Goal: Communication & Community: Answer question/provide support

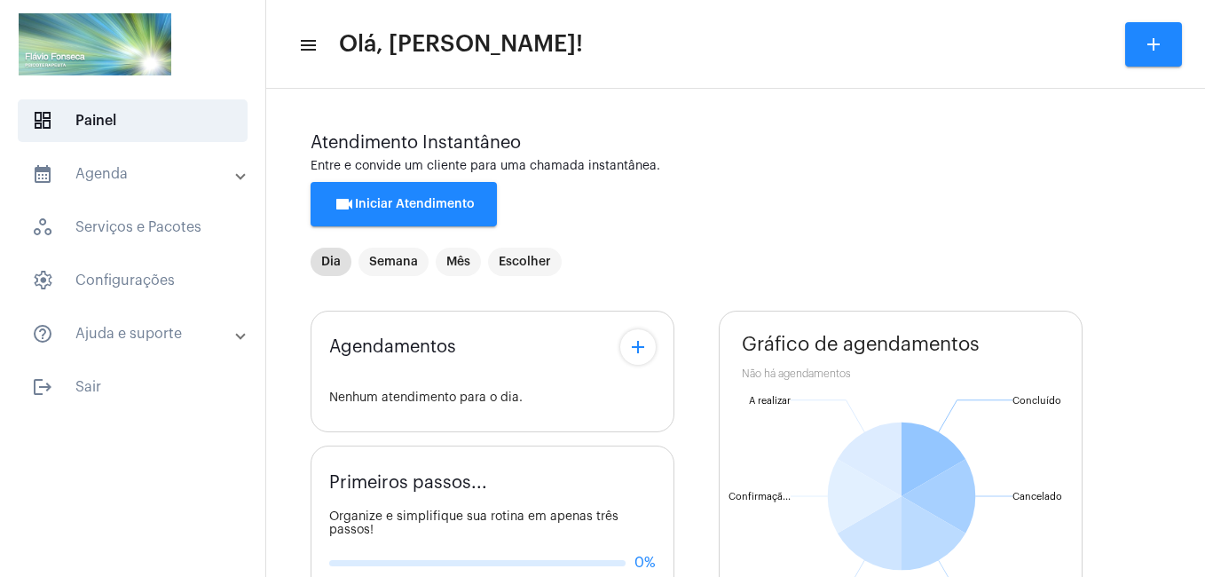
click at [466, 212] on button "videocam Iniciar Atendimento" at bounding box center [404, 204] width 186 height 44
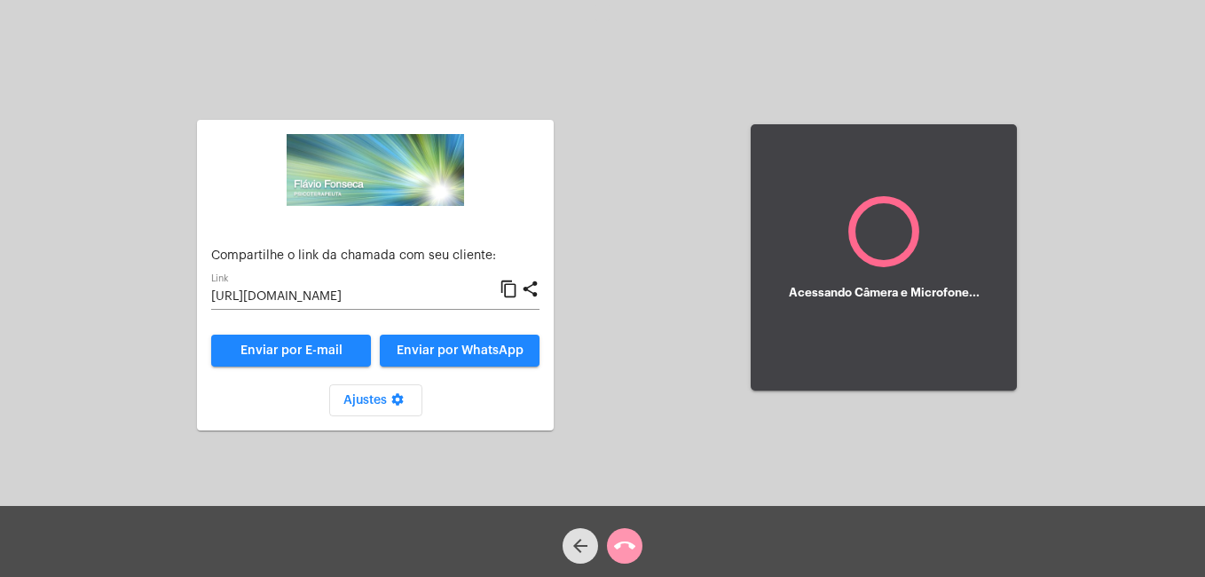
click at [397, 292] on input "[URL][DOMAIN_NAME]" at bounding box center [355, 297] width 288 height 14
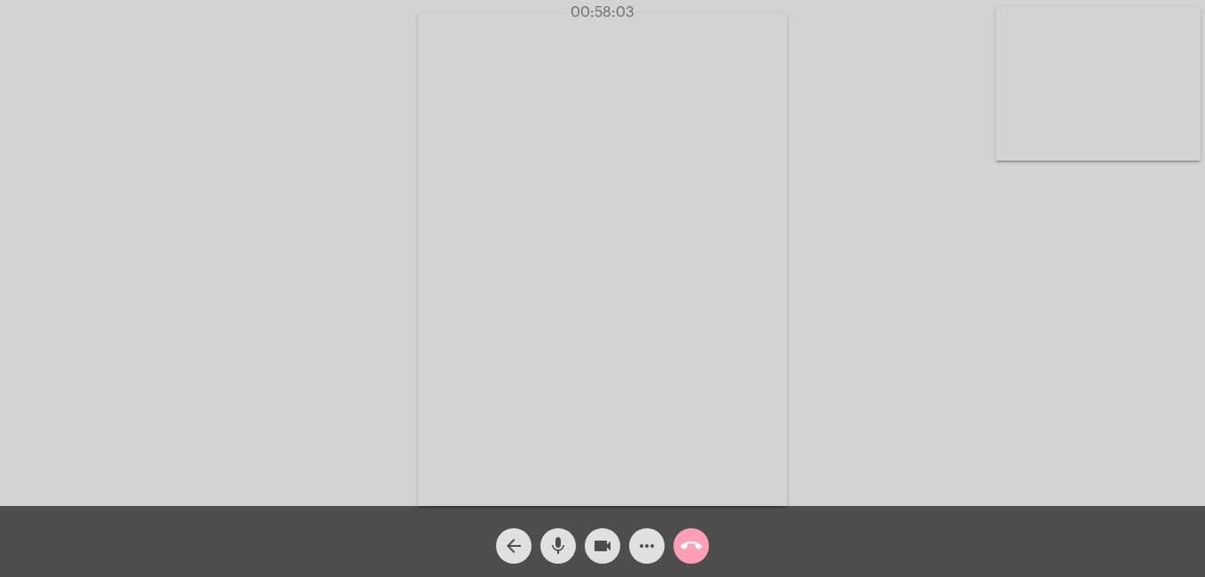
click at [688, 544] on mat-icon "call_end" at bounding box center [690, 545] width 21 height 21
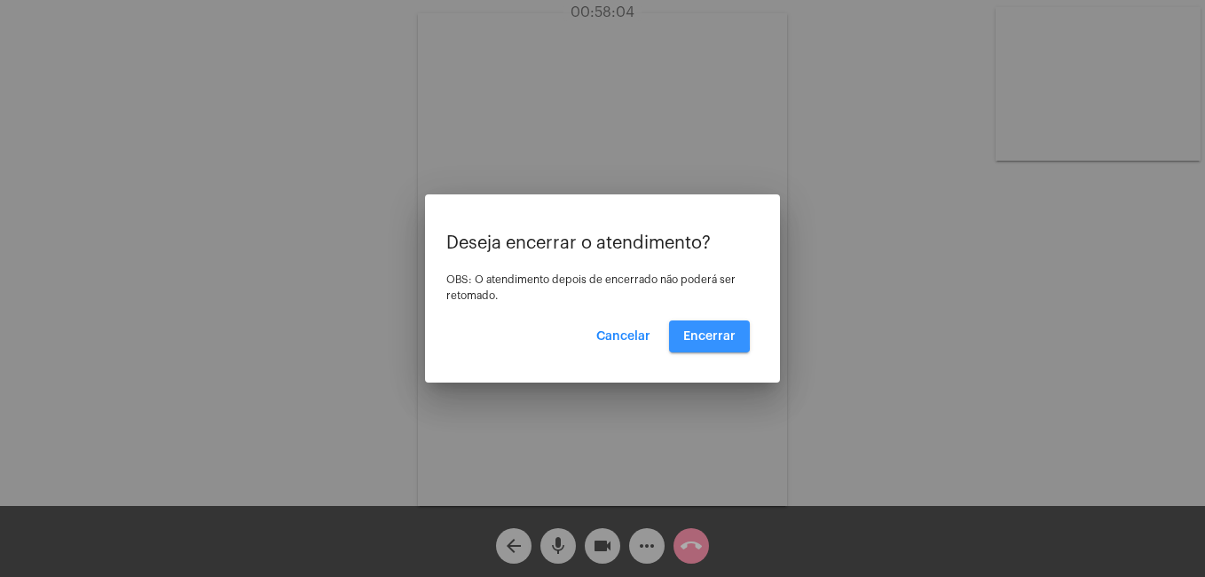
click at [676, 334] on button "Encerrar" at bounding box center [709, 336] width 81 height 32
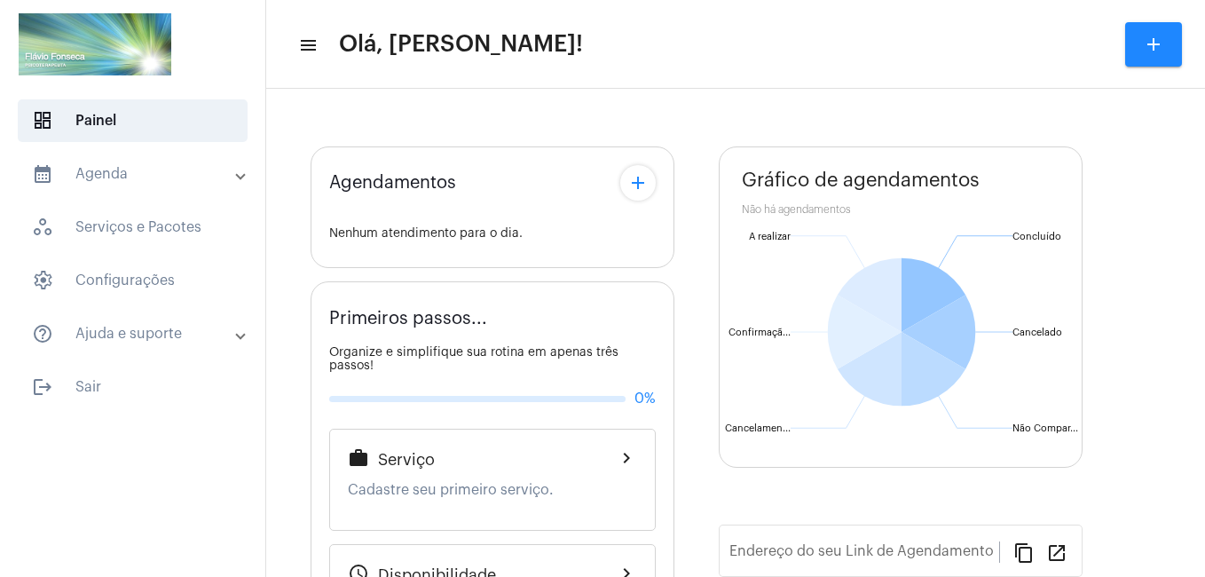
type input "[URL][DOMAIN_NAME]"
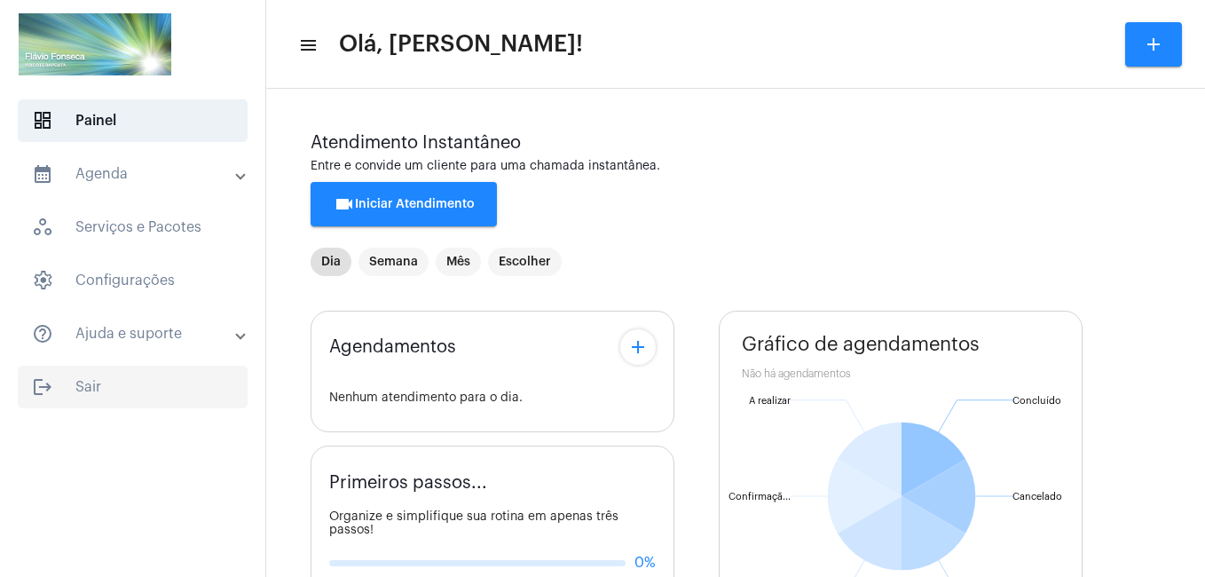
click at [83, 388] on span "logout Sair" at bounding box center [133, 387] width 230 height 43
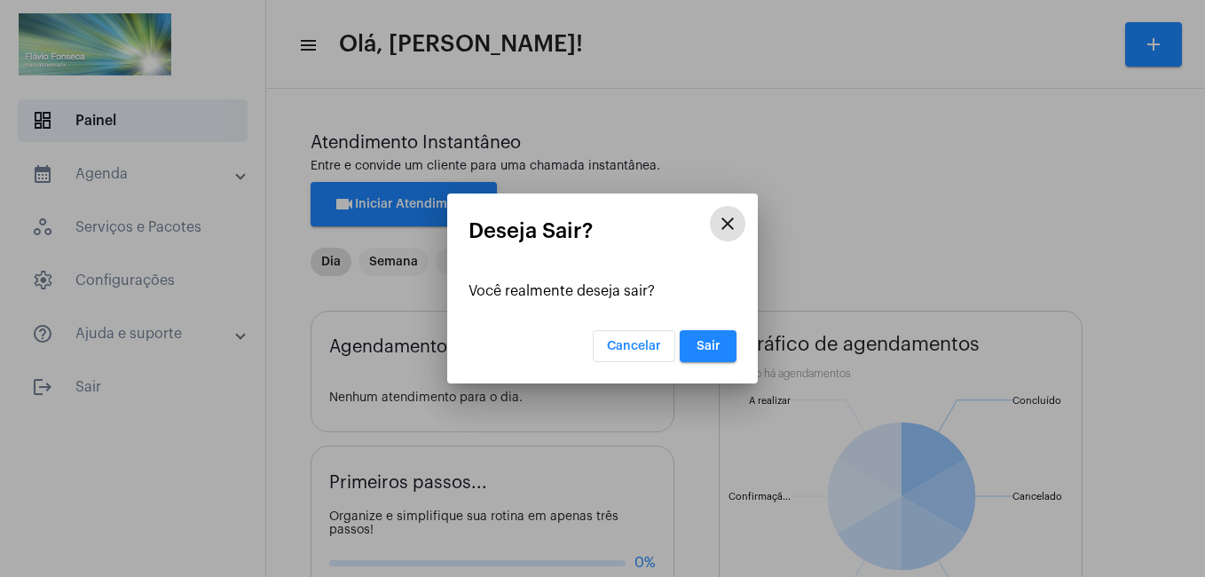
click at [710, 346] on span "Sair" at bounding box center [708, 346] width 24 height 12
